Goal: Task Accomplishment & Management: Complete application form

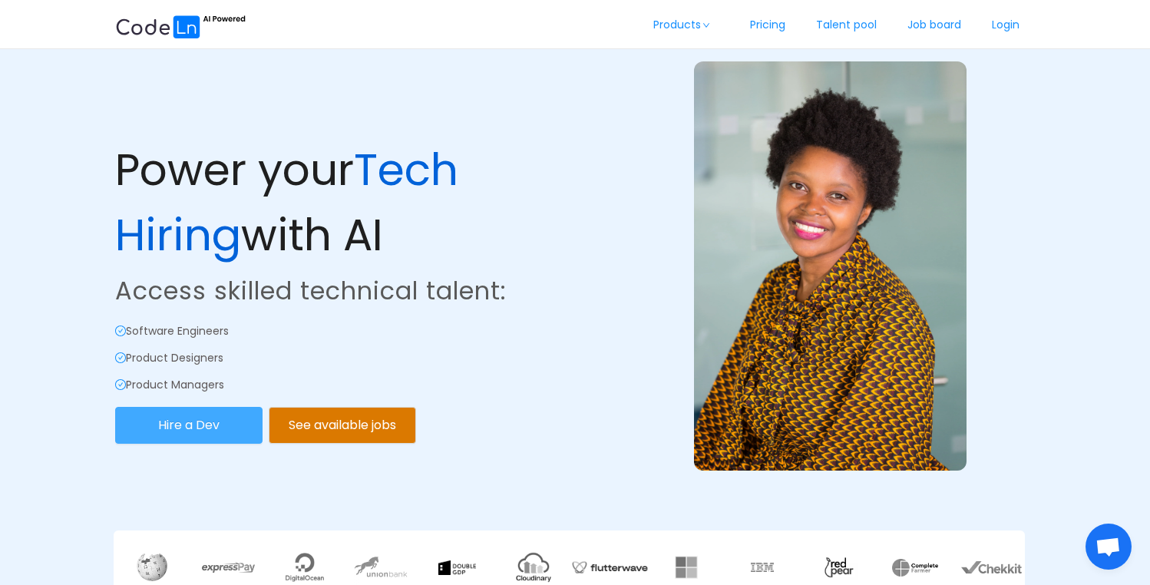
click at [203, 413] on button "Hire a Dev" at bounding box center [188, 425] width 147 height 37
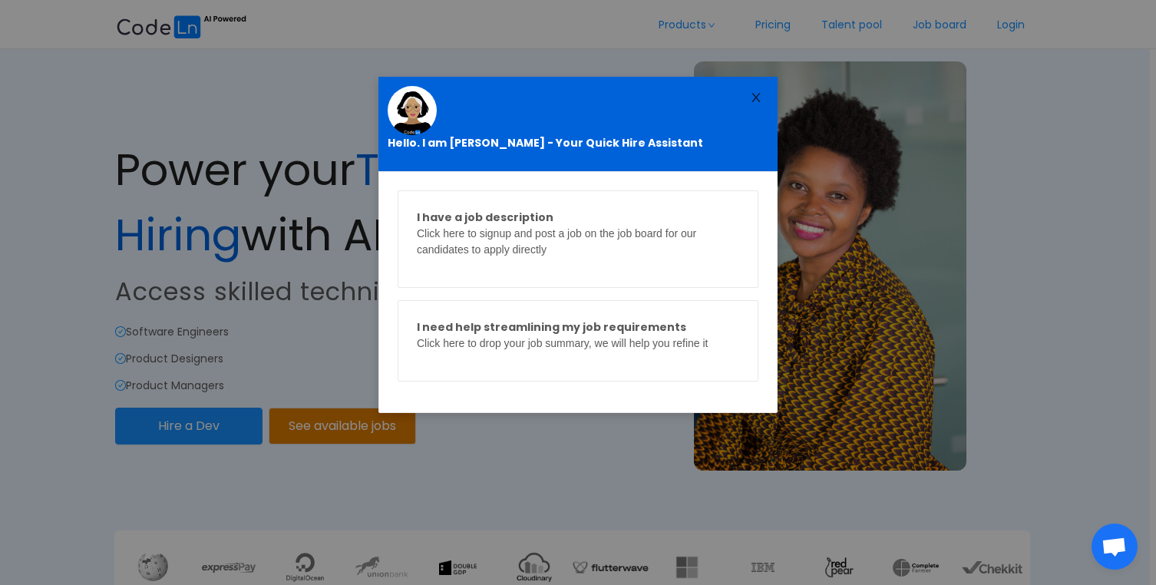
click at [756, 98] on icon "icon: close" at bounding box center [756, 97] width 8 height 9
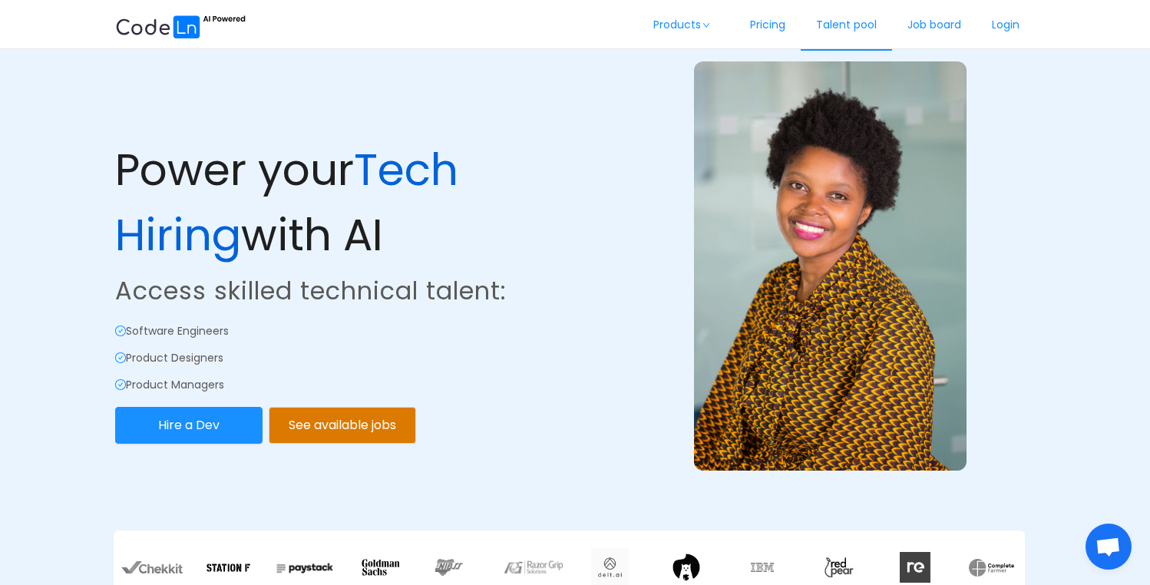
click at [851, 22] on link "Talent pool" at bounding box center [846, 25] width 91 height 51
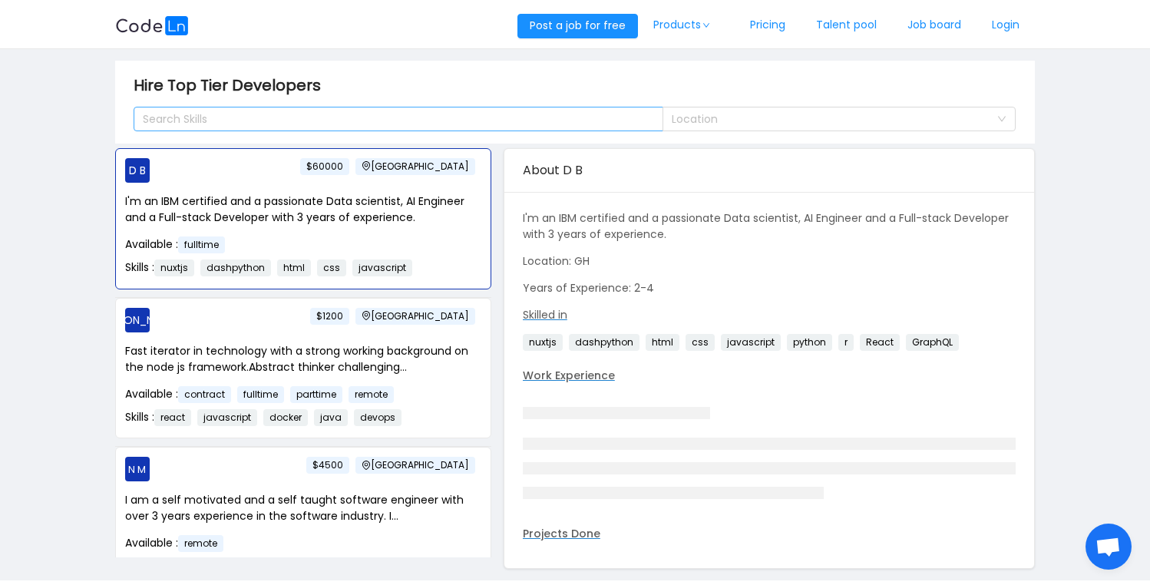
click at [564, 114] on div "Search Skills" at bounding box center [392, 118] width 498 height 15
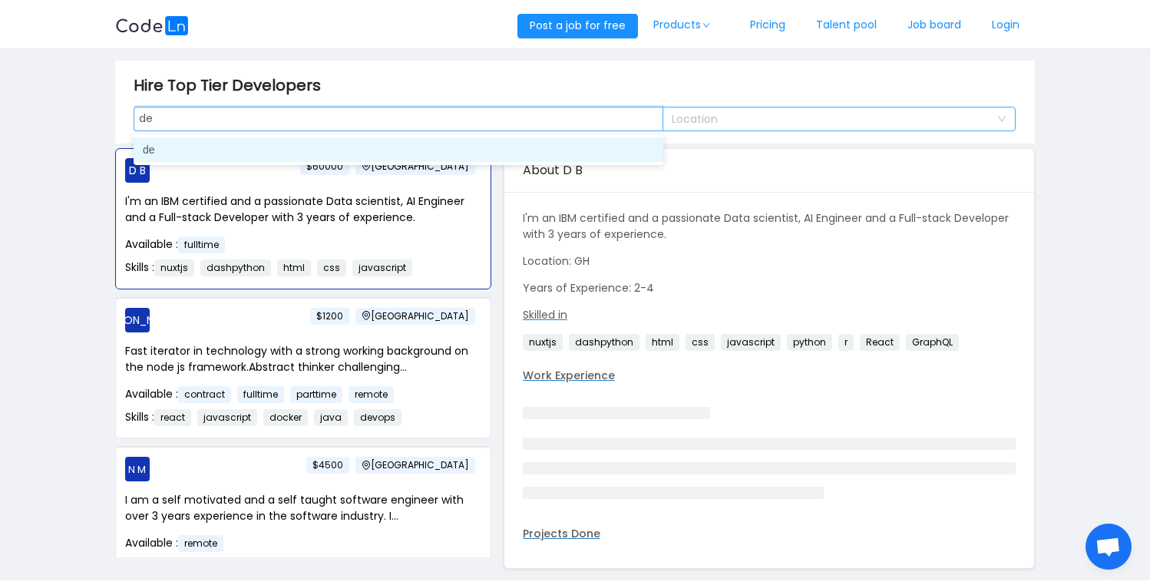
type input "d"
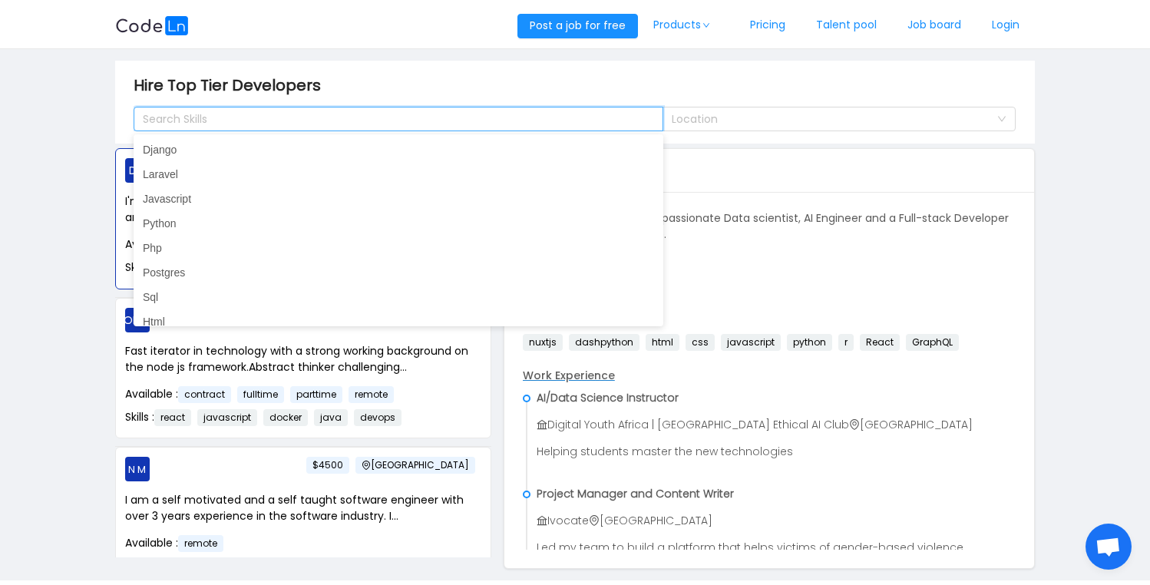
click at [10, 280] on main "Hire Top Tier Developers Search Skills Location D B [GEOGRAPHIC_DATA] $60000 I'…" at bounding box center [575, 314] width 1150 height 531
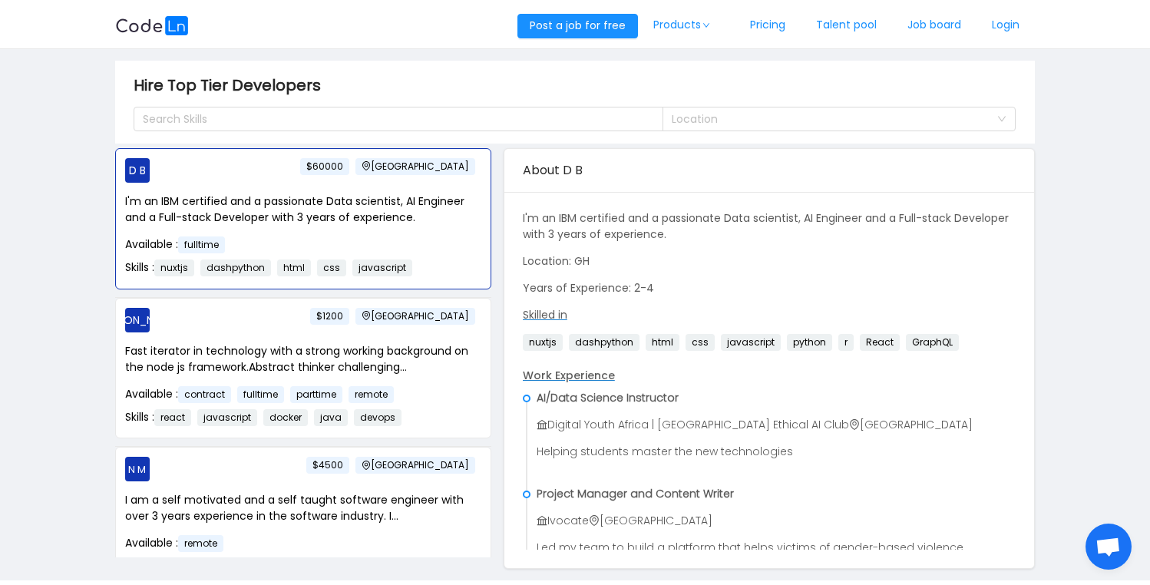
click at [48, 264] on main "Hire Top Tier Developers Search Skills Location D B [GEOGRAPHIC_DATA] $60000 I'…" at bounding box center [575, 314] width 1150 height 531
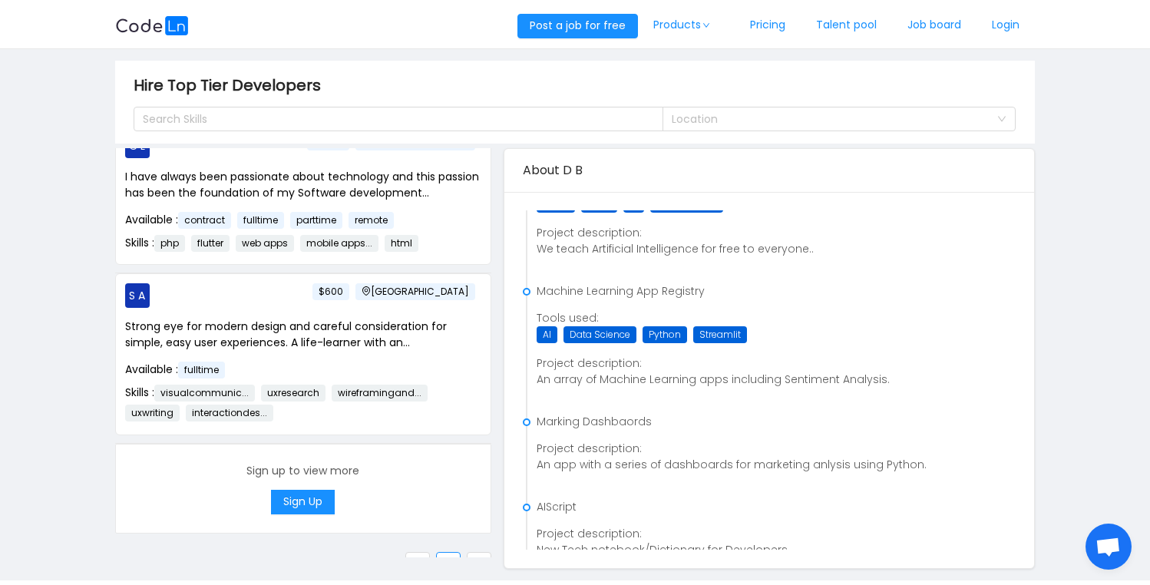
scroll to position [721, 0]
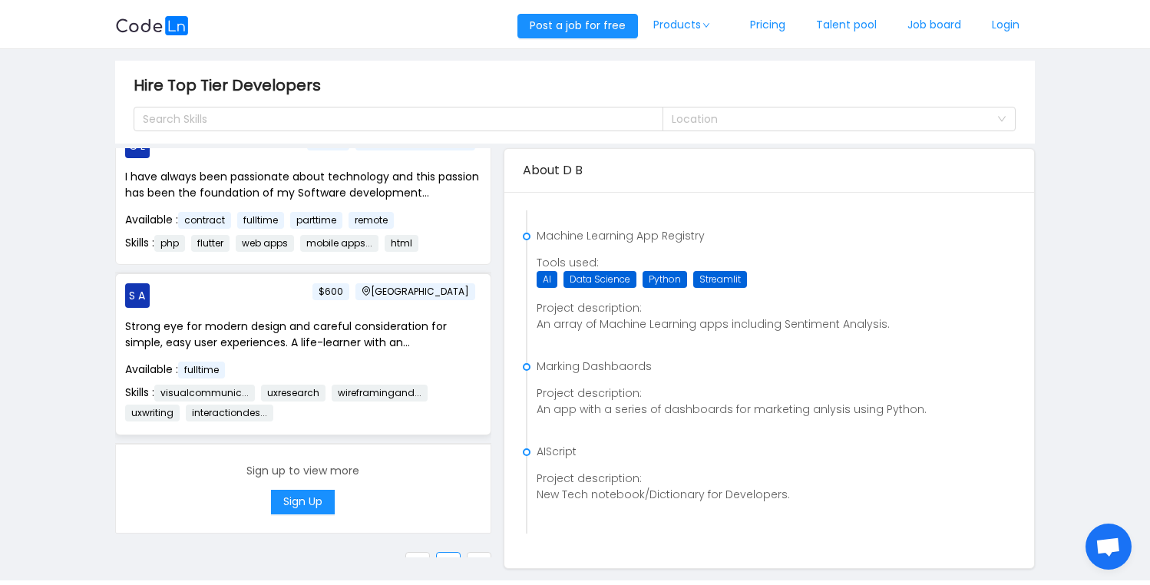
click at [233, 297] on div "S A [GEOGRAPHIC_DATA] $600 Strong eye for modern design and careful considerati…" at bounding box center [303, 354] width 375 height 160
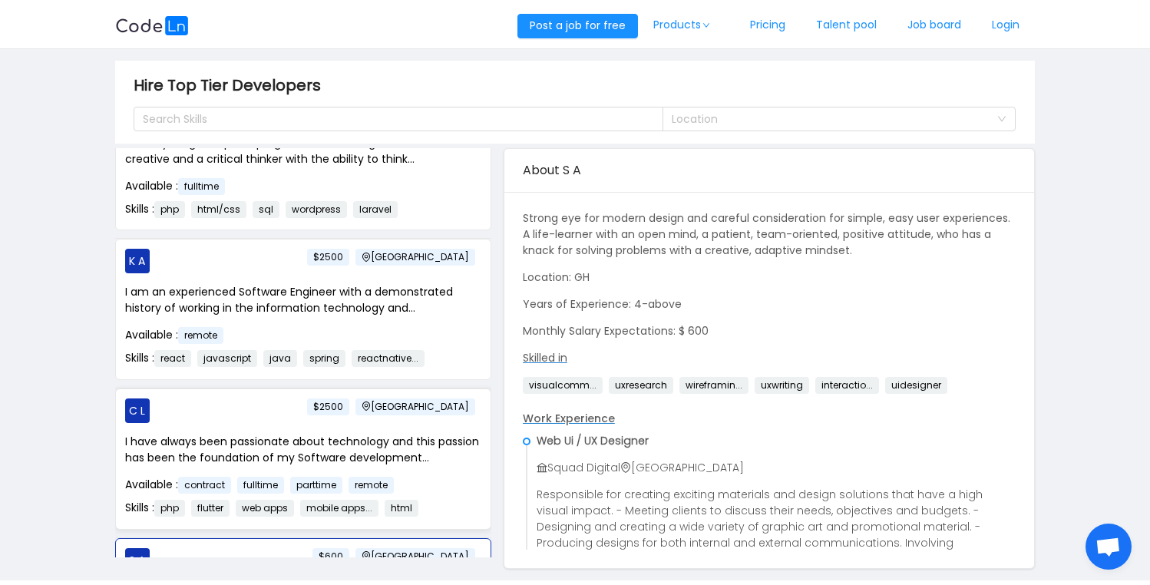
scroll to position [2413, 0]
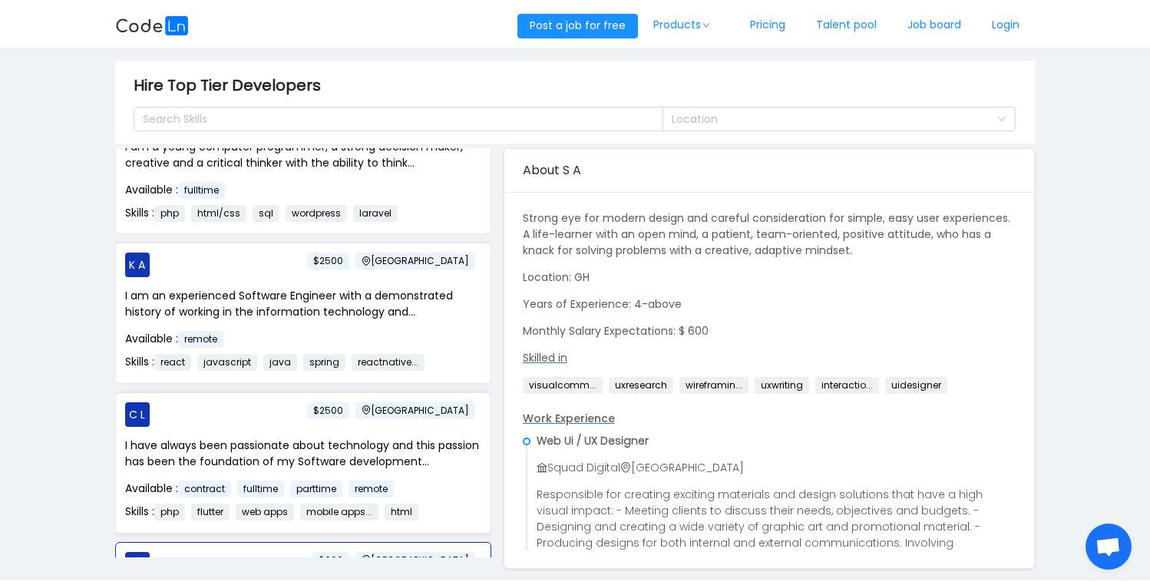
click at [288, 407] on p "C L [GEOGRAPHIC_DATA] $2500" at bounding box center [303, 414] width 356 height 25
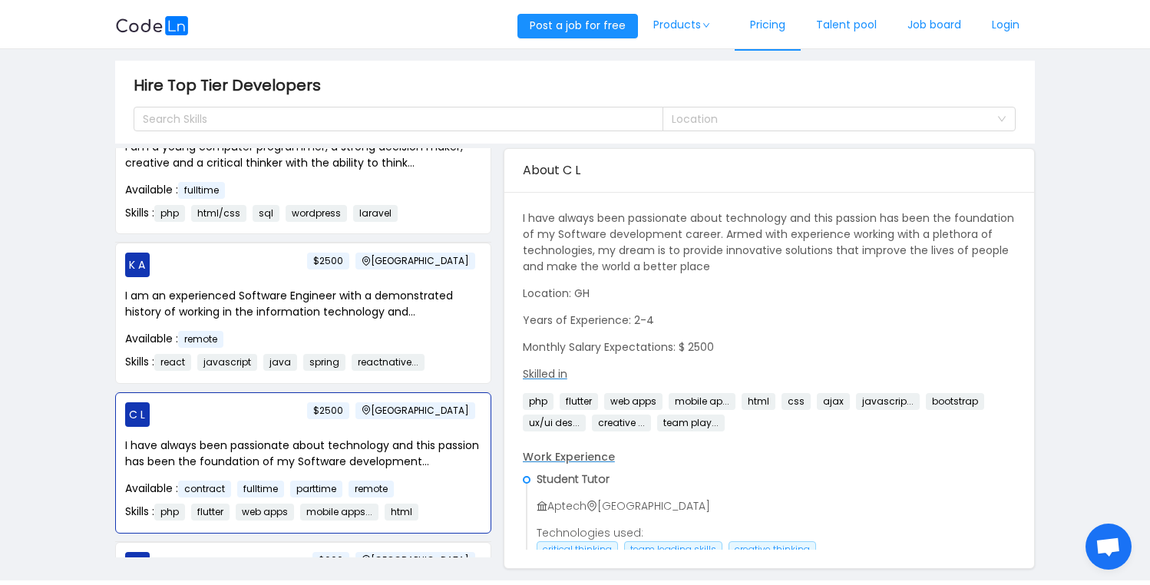
click at [769, 22] on link "Pricing" at bounding box center [768, 25] width 66 height 51
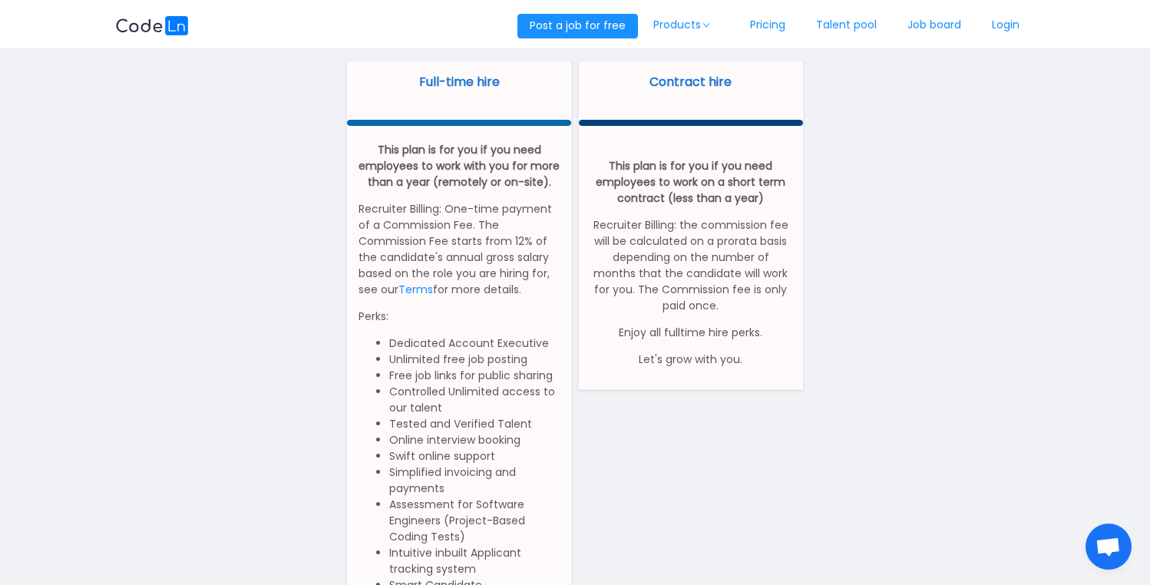
scroll to position [8, 0]
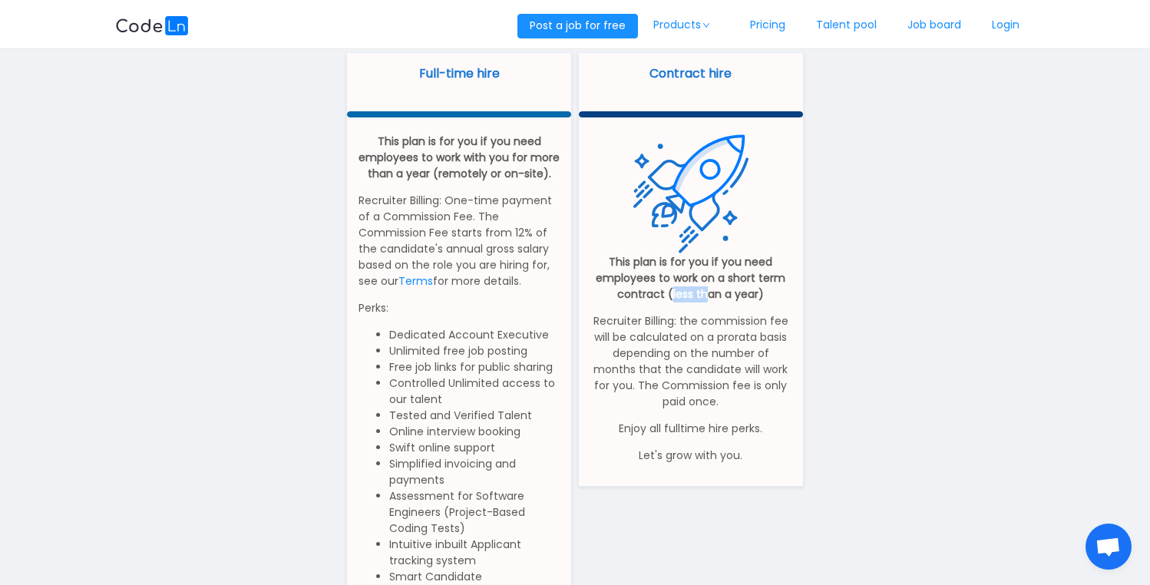
drag, startPoint x: 673, startPoint y: 294, endPoint x: 708, endPoint y: 294, distance: 34.6
click at [708, 294] on p "This plan is for you if you need employees to work on a short term contract (le…" at bounding box center [691, 278] width 201 height 48
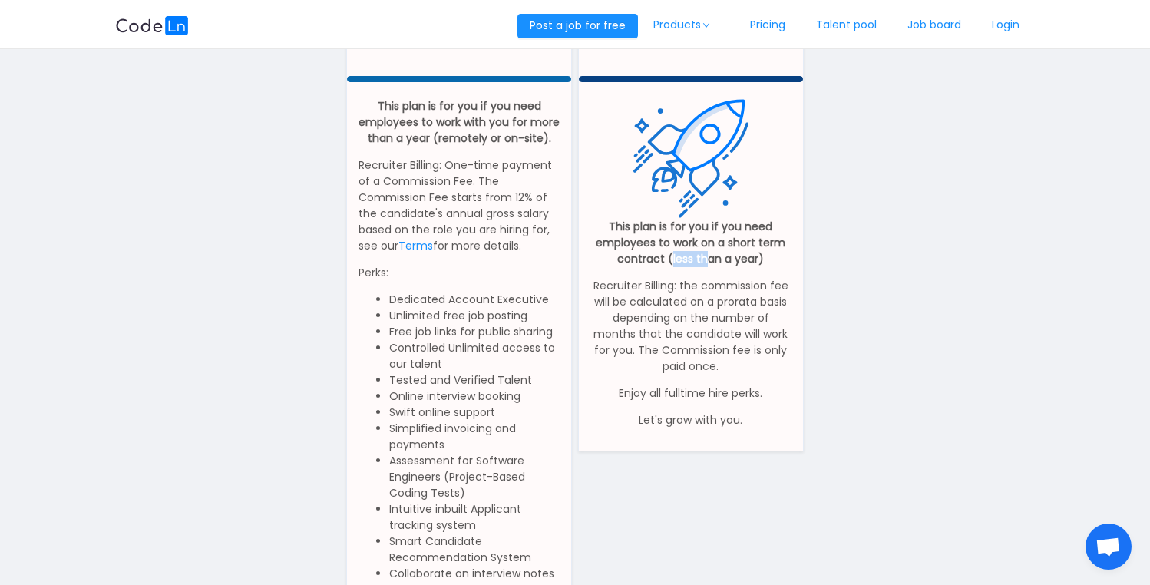
scroll to position [0, 0]
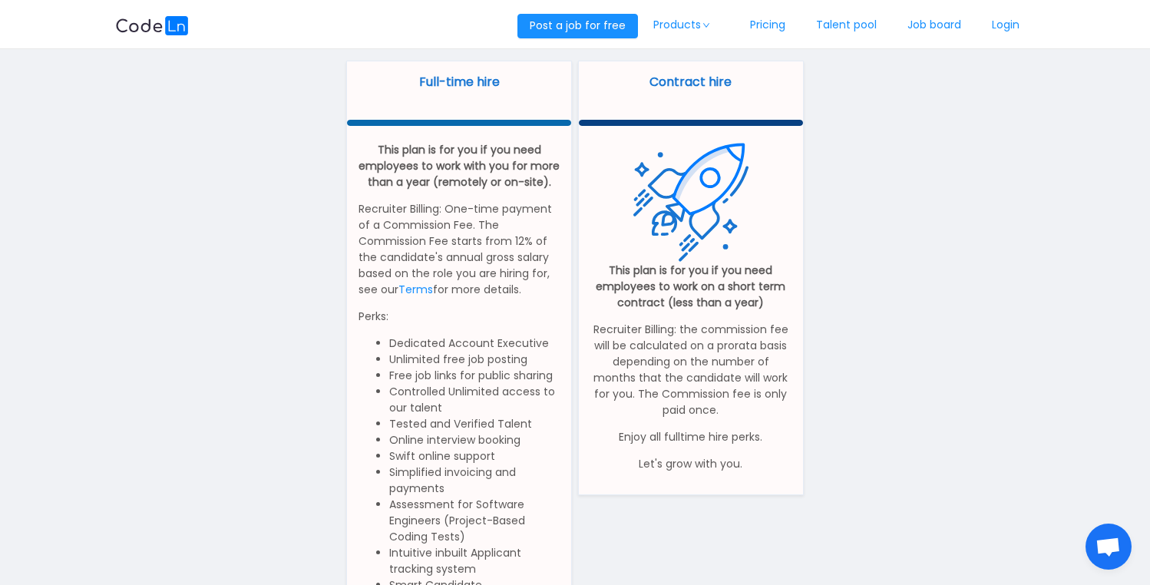
click at [686, 296] on p "This plan is for you if you need employees to work on a short term contract (le…" at bounding box center [691, 287] width 201 height 48
click at [668, 422] on div "This plan is for you if you need employees to work on a short term contract (le…" at bounding box center [691, 307] width 201 height 330
click at [677, 425] on div "This plan is for you if you need employees to work on a short term contract (le…" at bounding box center [691, 307] width 201 height 330
click at [445, 78] on p "Full-time hire" at bounding box center [459, 82] width 201 height 18
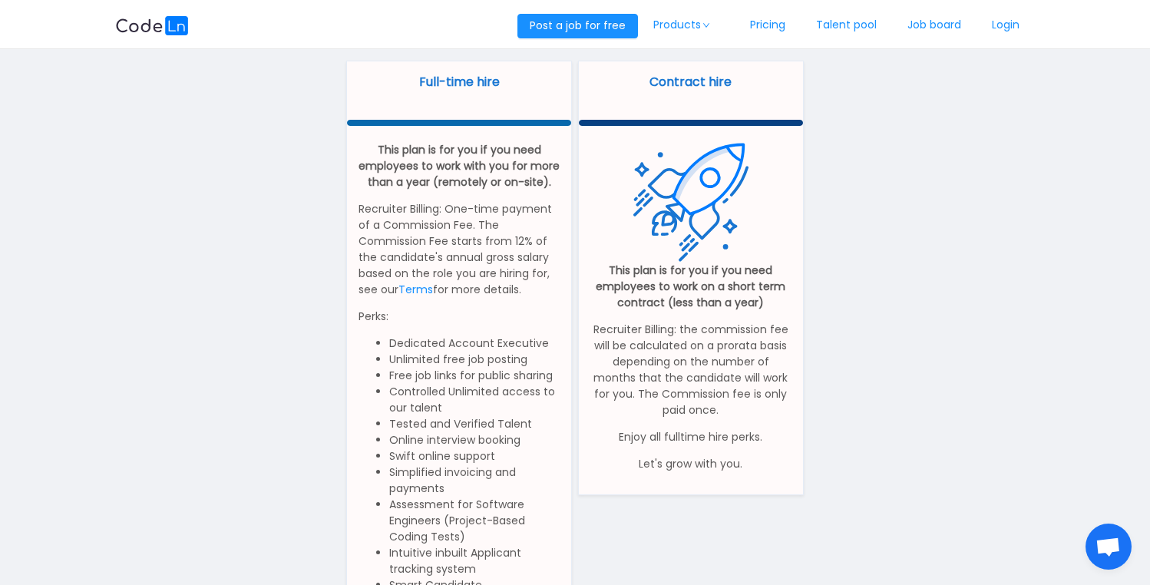
click at [445, 109] on div "Full-time hire" at bounding box center [459, 87] width 224 height 53
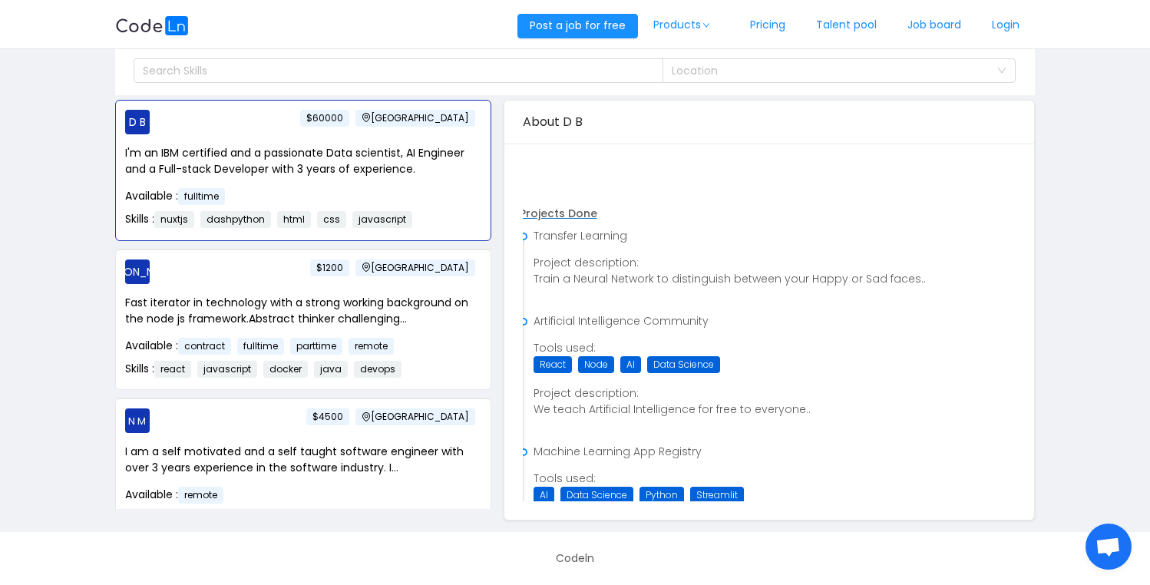
scroll to position [721, 3]
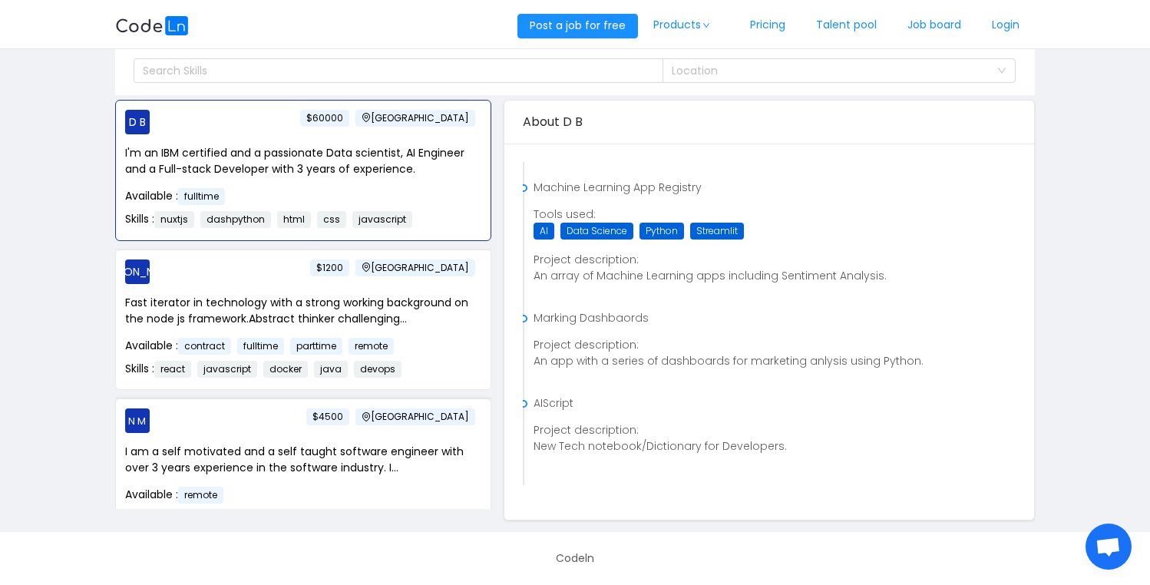
click at [372, 470] on p "I am a self motivated and a self taught software engineer with over 3 years exp…" at bounding box center [303, 460] width 356 height 32
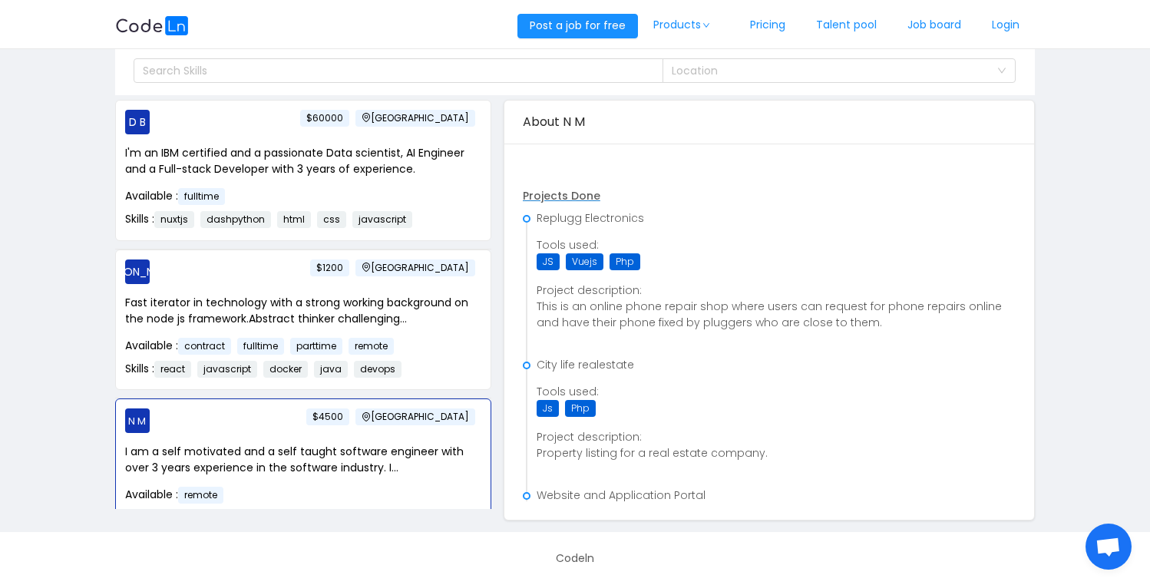
scroll to position [0, 0]
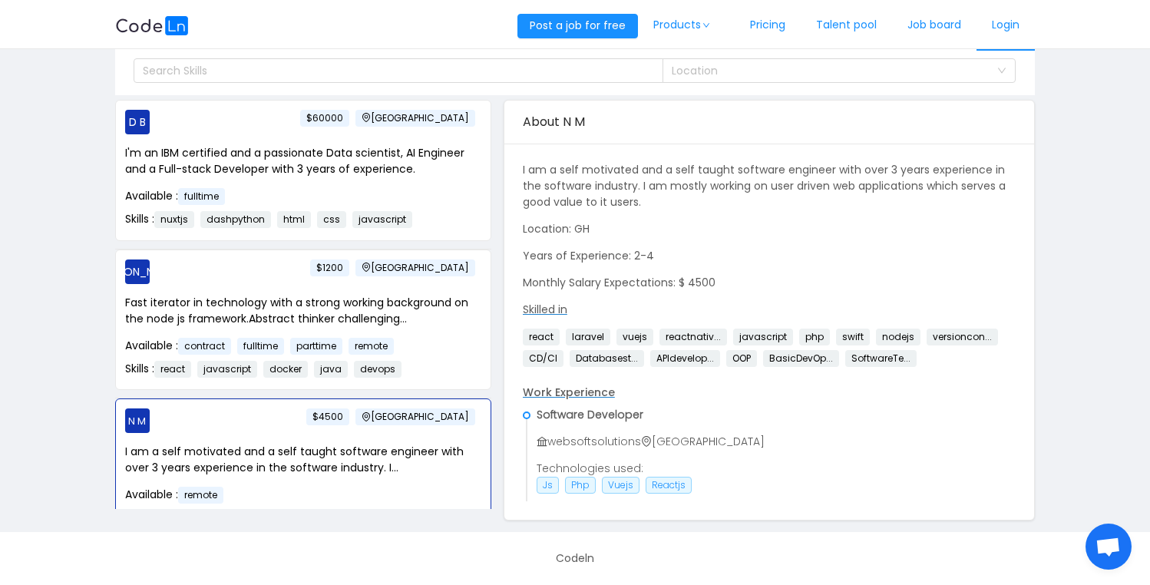
click at [1016, 15] on link "Login" at bounding box center [1006, 25] width 58 height 51
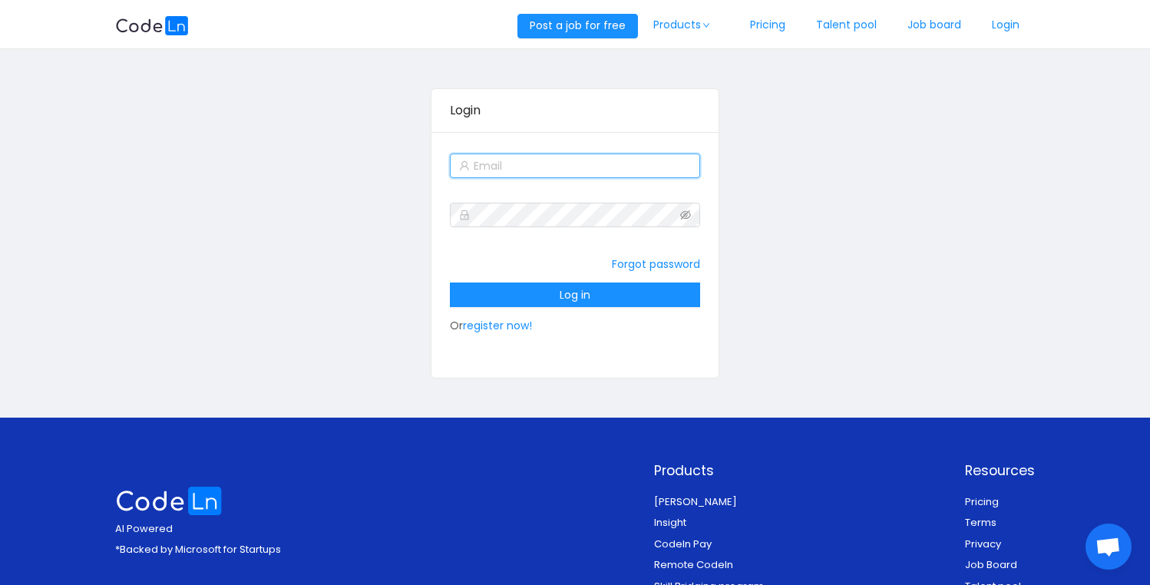
click at [605, 174] on input "text" at bounding box center [575, 166] width 250 height 25
click at [428, 253] on div "Login Forgot password Log in Or register now!" at bounding box center [575, 234] width 920 height 346
click at [495, 313] on div "Forgot password Log in Or register now!" at bounding box center [575, 295] width 250 height 92
click at [496, 321] on link "register now!" at bounding box center [497, 325] width 69 height 15
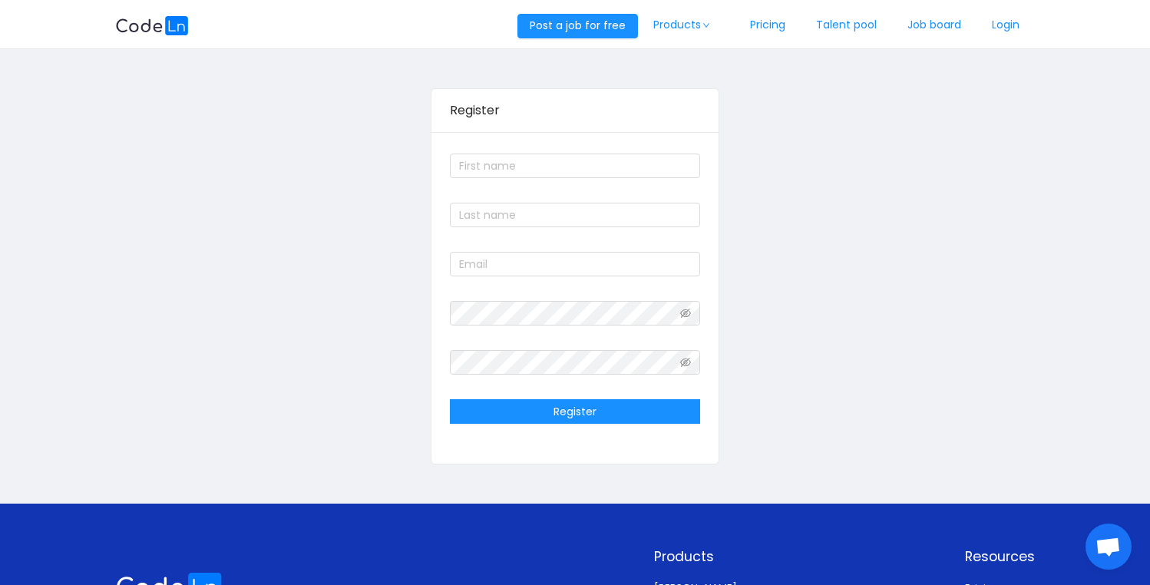
click at [155, 33] on img at bounding box center [152, 25] width 74 height 19
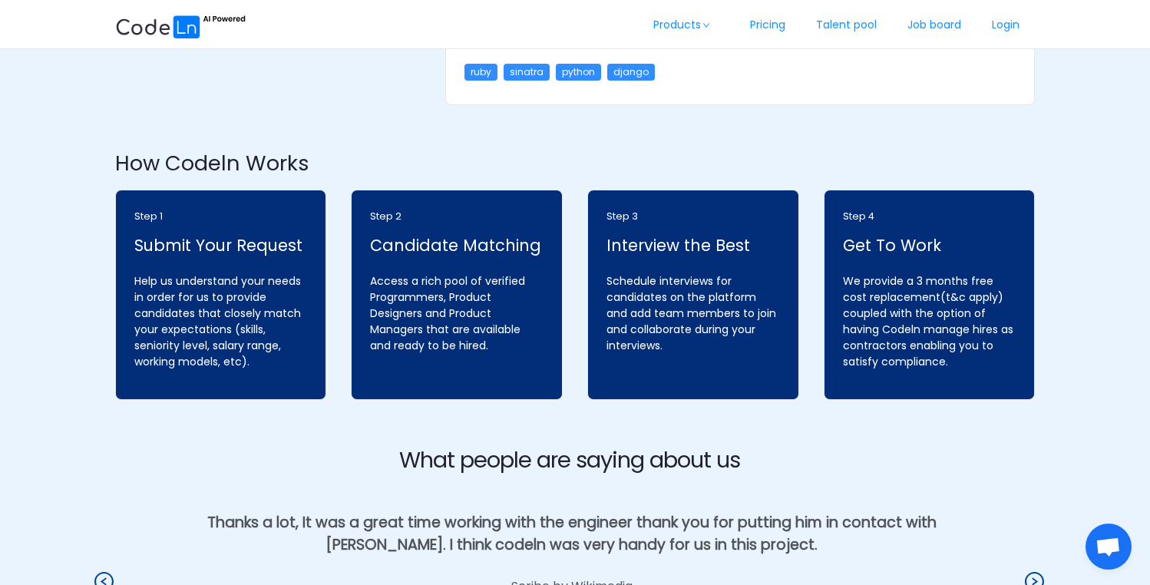
scroll to position [1744, 0]
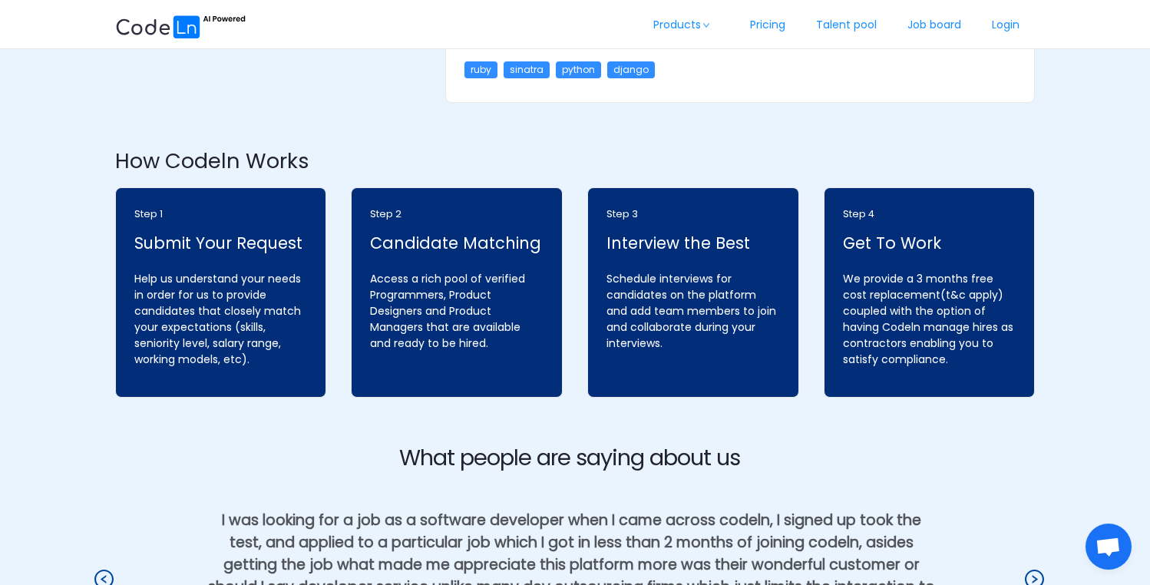
click at [921, 207] on p "Step 4" at bounding box center [930, 214] width 174 height 15
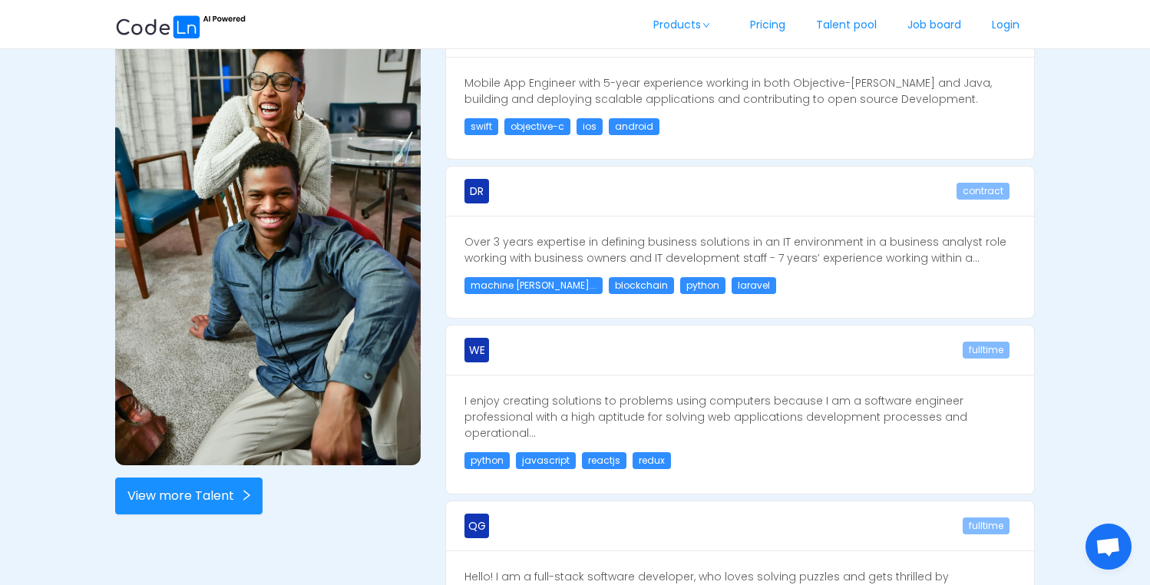
scroll to position [1176, 0]
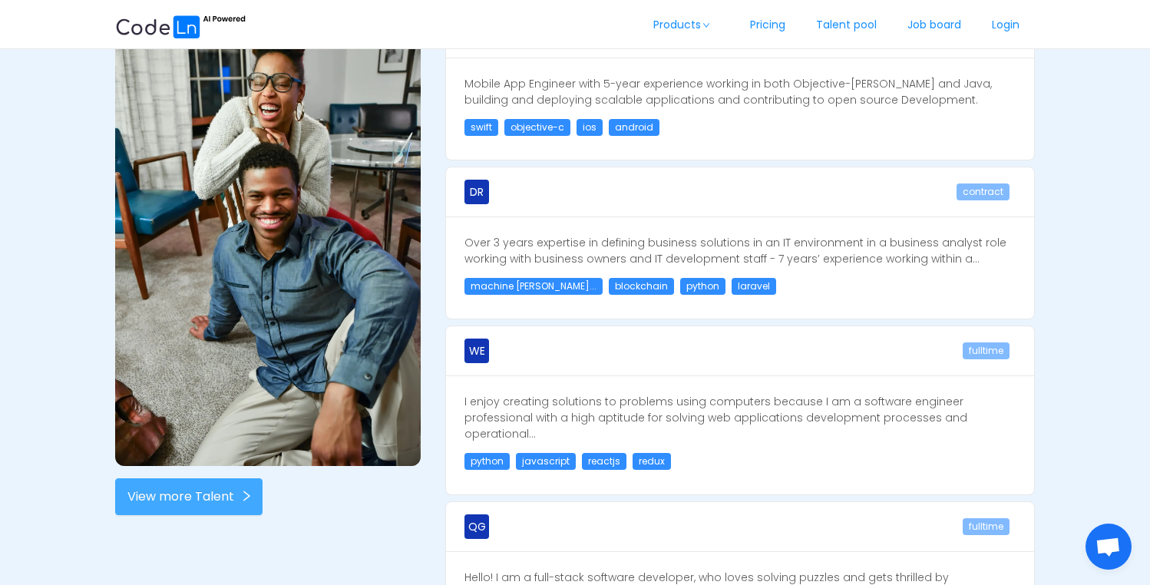
click at [197, 497] on button "View more Talent" at bounding box center [188, 496] width 147 height 37
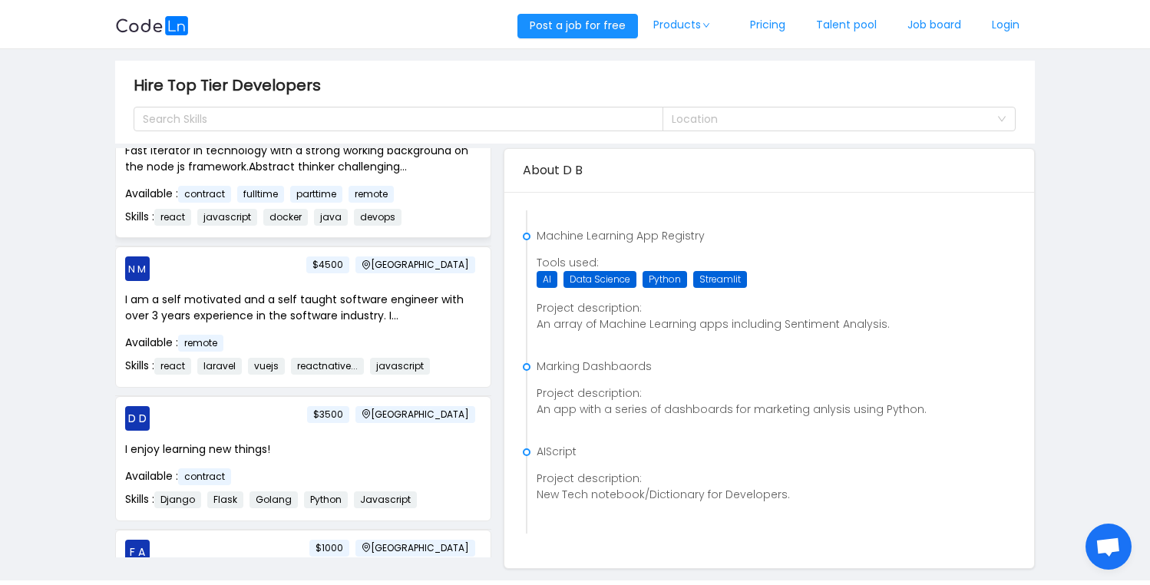
scroll to position [194, 0]
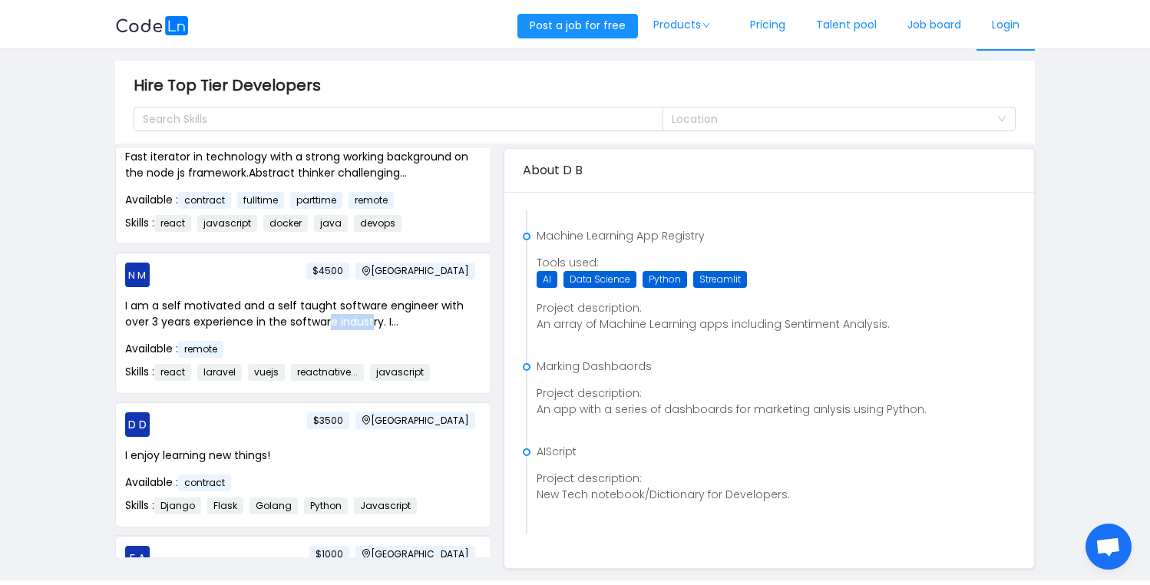
click at [1011, 41] on link "Login" at bounding box center [1006, 25] width 58 height 51
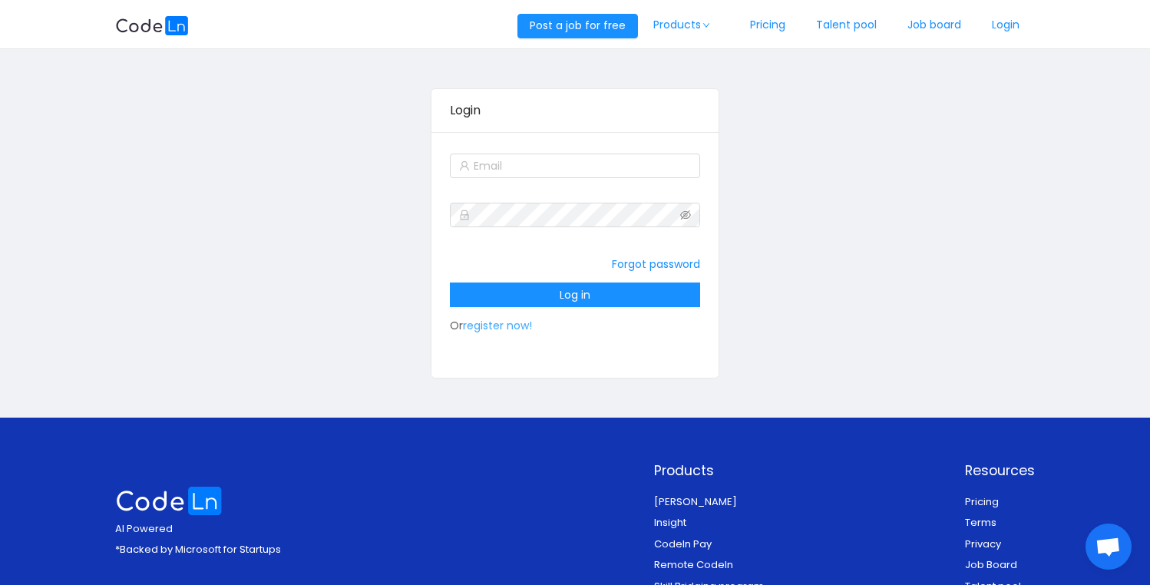
click at [519, 331] on link "register now!" at bounding box center [497, 325] width 69 height 15
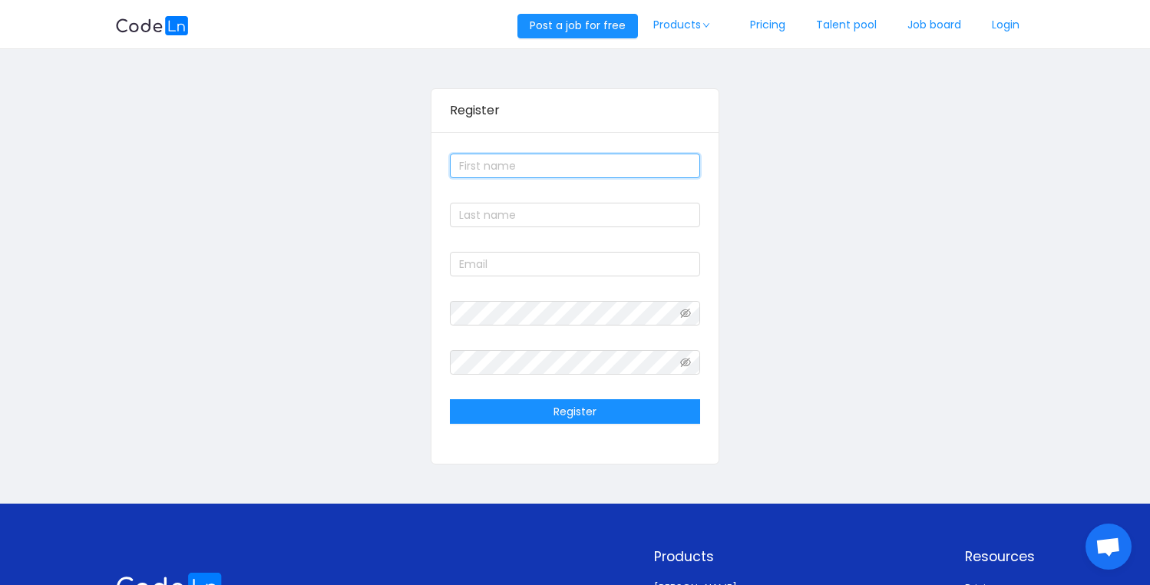
click at [538, 166] on input "text" at bounding box center [575, 166] width 250 height 25
type input "Ft"
type input "tr"
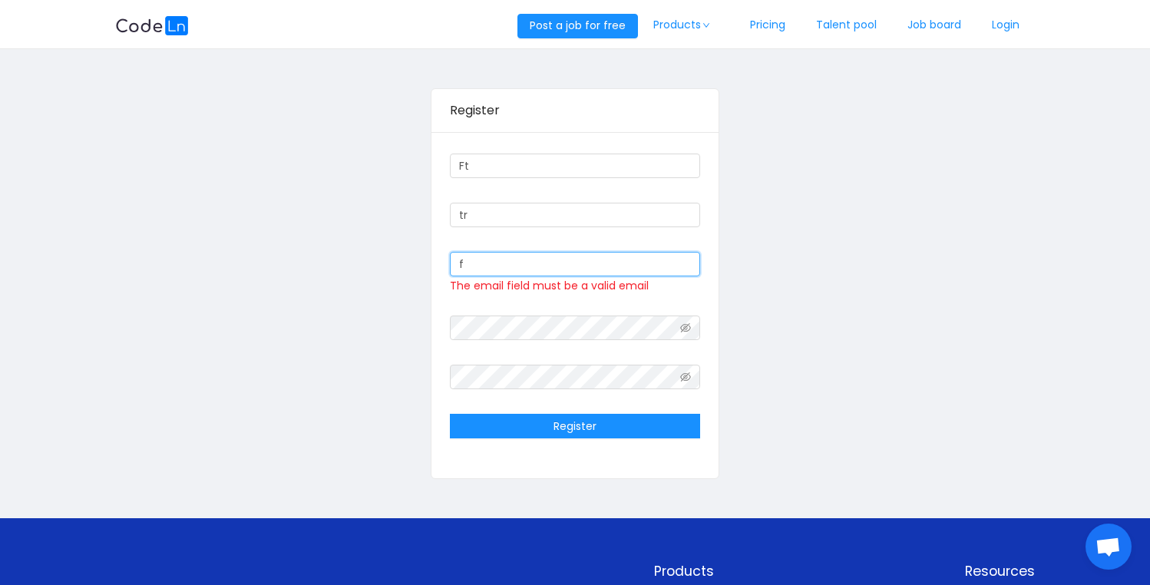
type input "[EMAIL_ADDRESS][DOMAIN_NAME]"
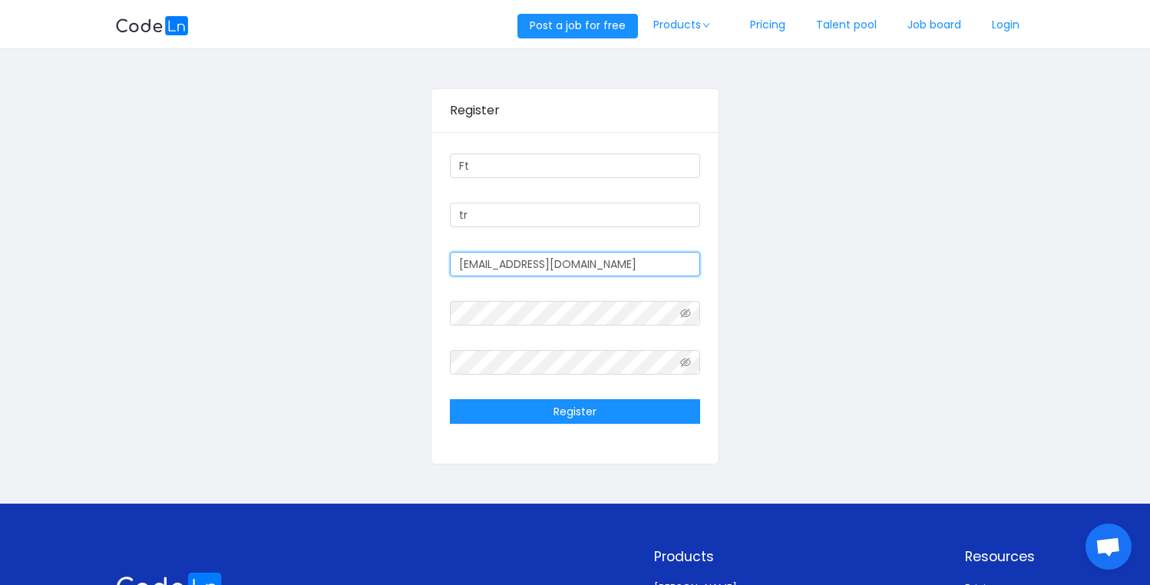
drag, startPoint x: 602, startPoint y: 263, endPoint x: 428, endPoint y: 230, distance: 177.4
click at [428, 230] on div "Register Ft tr [EMAIL_ADDRESS][DOMAIN_NAME] Register" at bounding box center [575, 277] width 920 height 432
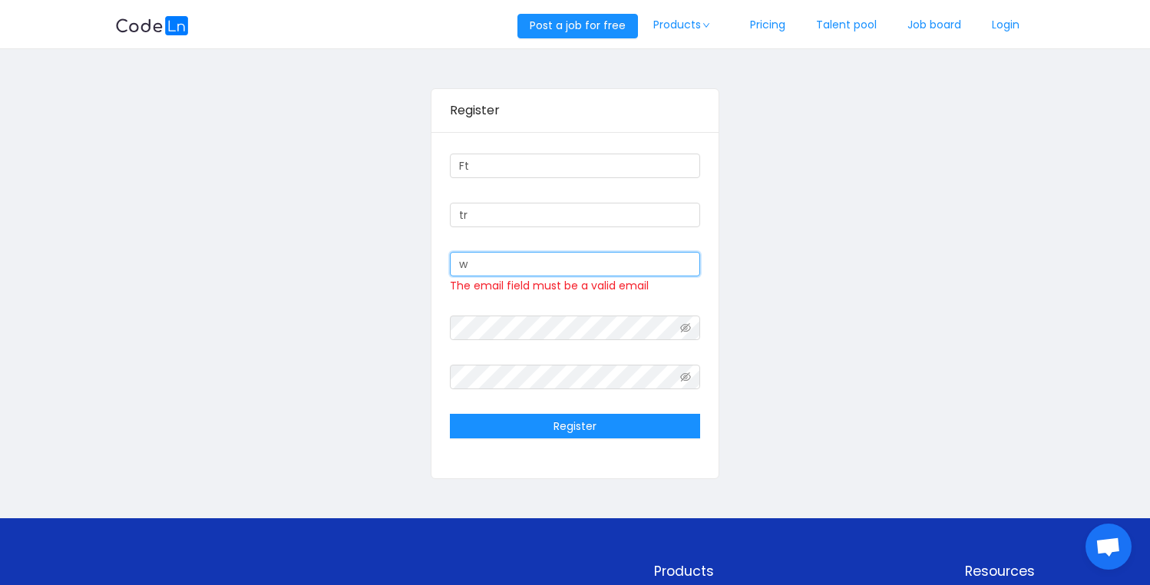
click at [561, 263] on input "w" at bounding box center [575, 264] width 250 height 25
type input "[EMAIL_ADDRESS][DOMAIN_NAME]"
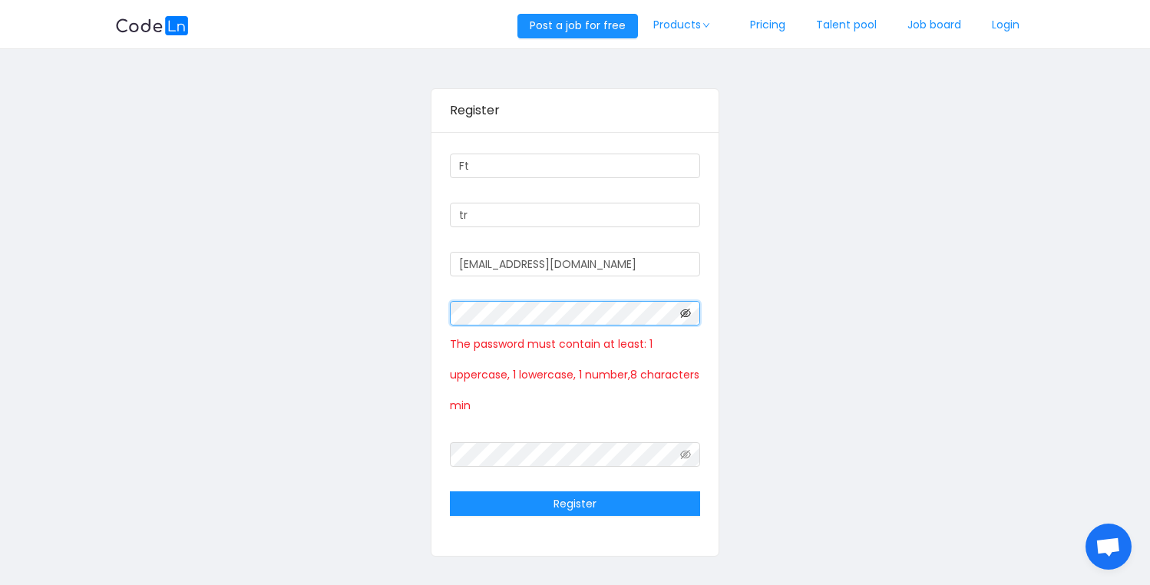
click at [687, 318] on icon "icon: eye-invisible" at bounding box center [685, 313] width 11 height 11
click at [418, 303] on div "Register Ft tr [EMAIL_ADDRESS][DOMAIN_NAME] The password must contain at least:…" at bounding box center [575, 323] width 920 height 524
click at [541, 381] on span "The password must contain at least: 1 uppercase, 1 lowercase, 1 number,8 charac…" at bounding box center [575, 374] width 250 height 77
click at [441, 305] on div "Ft tr [EMAIL_ADDRESS][DOMAIN_NAME] The password must contain at least: 1 upperc…" at bounding box center [575, 344] width 287 height 424
click at [687, 454] on icon "icon: eye-invisible" at bounding box center [685, 454] width 11 height 11
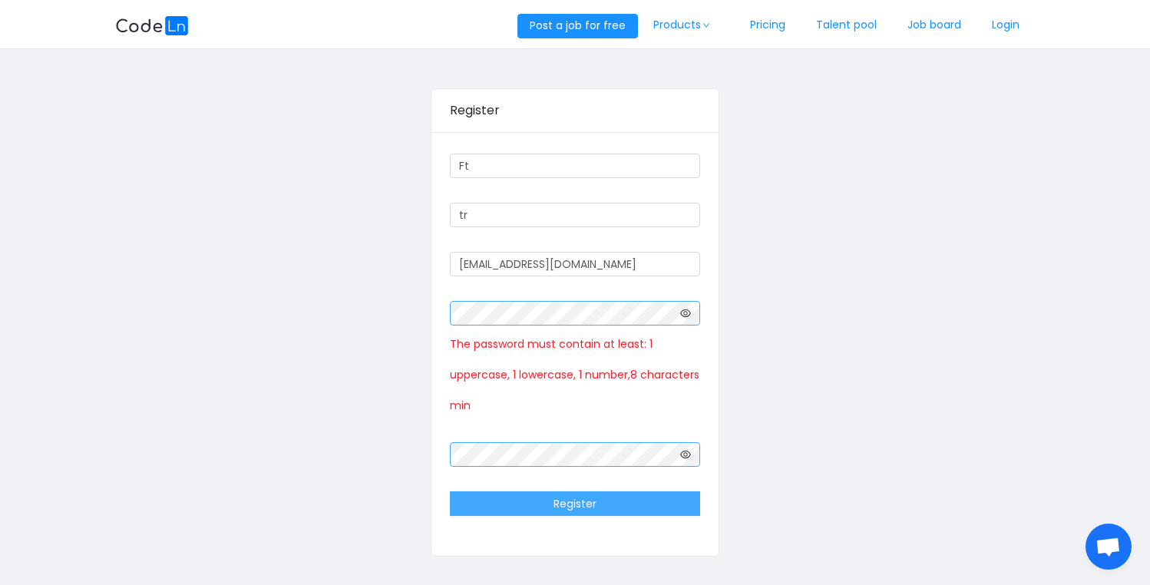
click at [627, 505] on button "Register" at bounding box center [575, 503] width 250 height 25
click at [629, 499] on button "Register" at bounding box center [575, 503] width 250 height 25
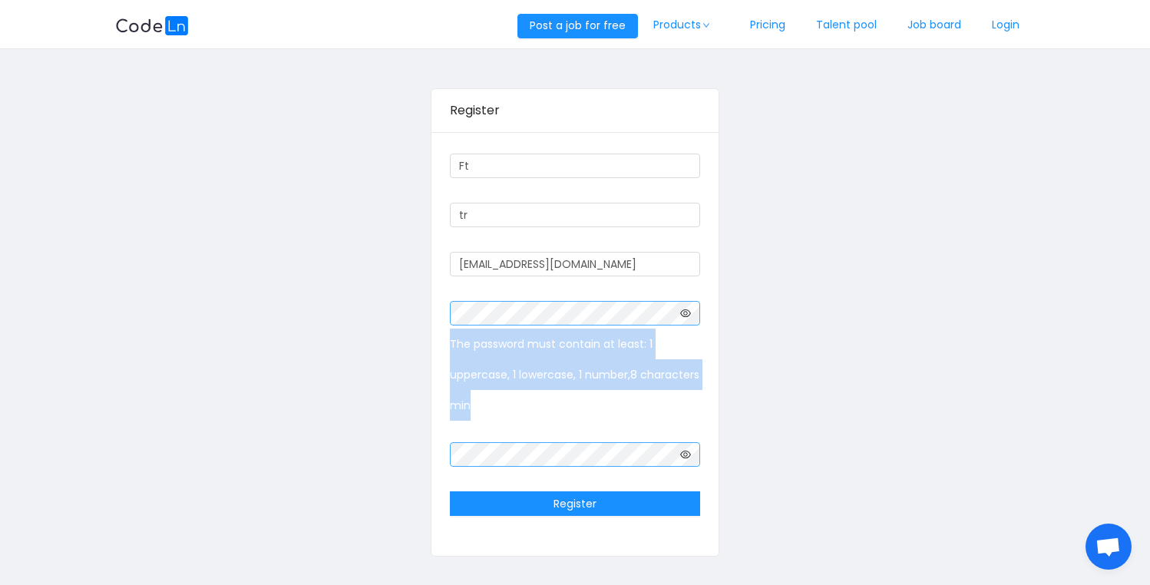
drag, startPoint x: 475, startPoint y: 400, endPoint x: 444, endPoint y: 353, distance: 56.4
click at [444, 353] on div "Ft tr [EMAIL_ADDRESS][DOMAIN_NAME] The password must contain at least: 1 upperc…" at bounding box center [575, 344] width 287 height 424
copy span "The password must contain at least: 1 uppercase, 1 lowercase, 1 number,8 charac…"
